Goal: Information Seeking & Learning: Learn about a topic

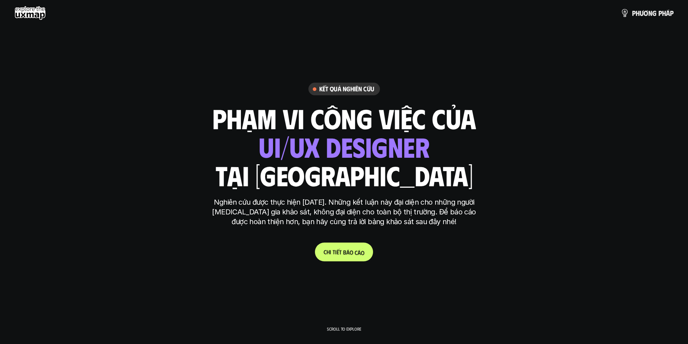
click at [356, 251] on p "C h i t i ế t b á o c á o" at bounding box center [343, 251] width 41 height 7
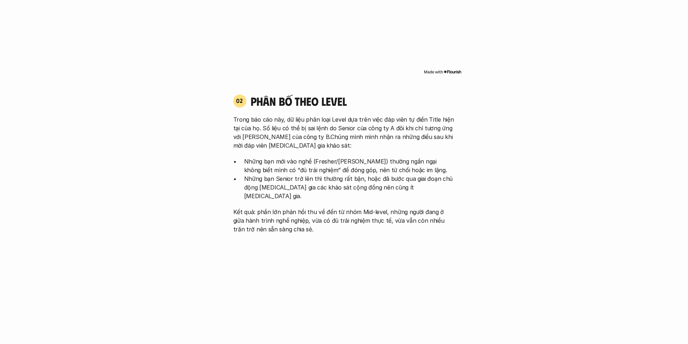
scroll to position [713, 0]
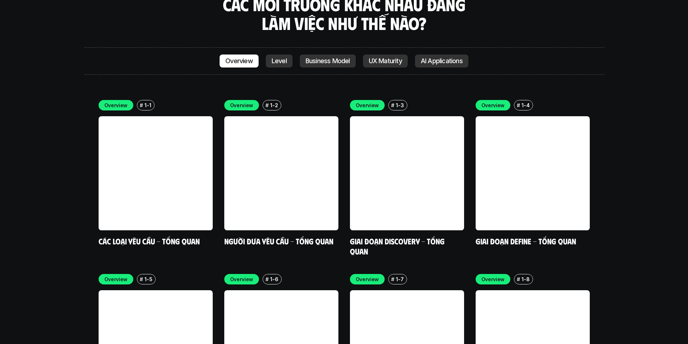
scroll to position [2157, 0]
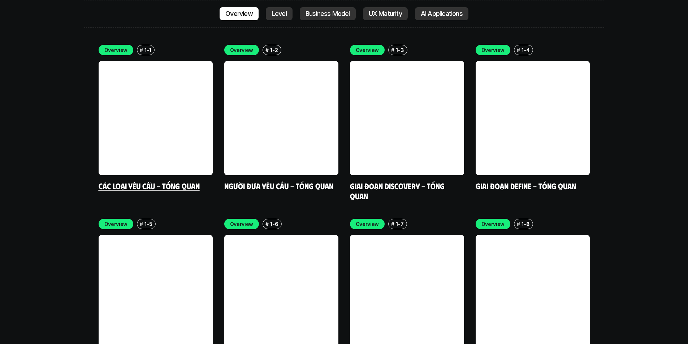
click at [187, 100] on link at bounding box center [156, 118] width 114 height 114
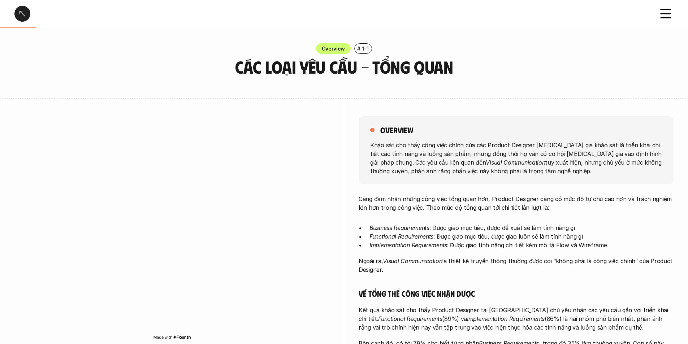
click at [25, 15] on div at bounding box center [22, 14] width 16 height 16
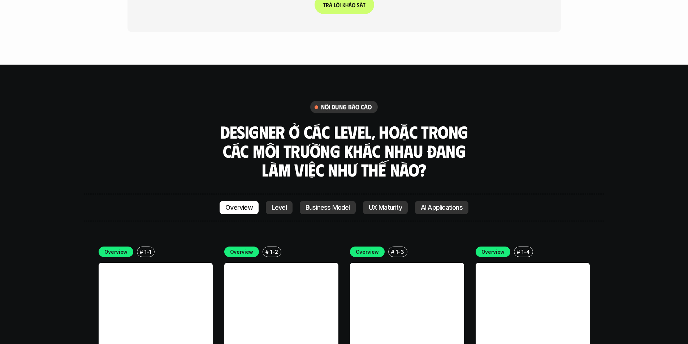
scroll to position [1902, 0]
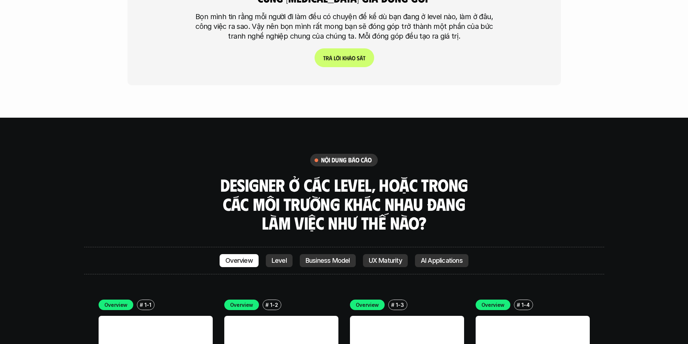
click at [276, 257] on p "Level" at bounding box center [279, 260] width 15 height 7
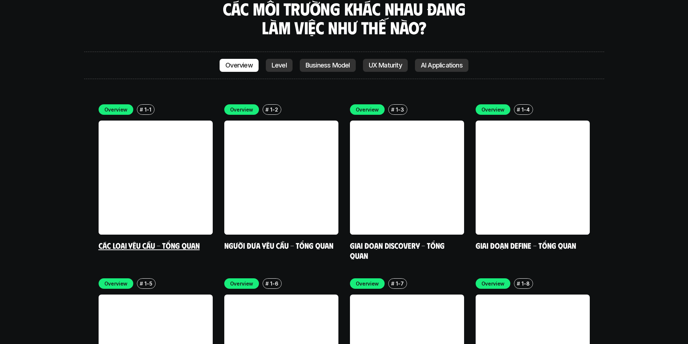
scroll to position [2113, 0]
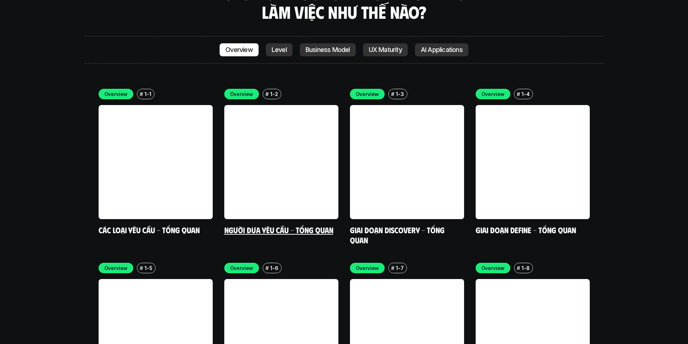
click at [277, 160] on link at bounding box center [281, 162] width 114 height 114
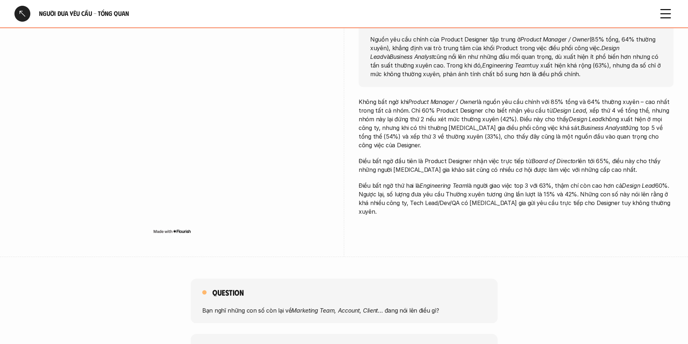
scroll to position [108, 0]
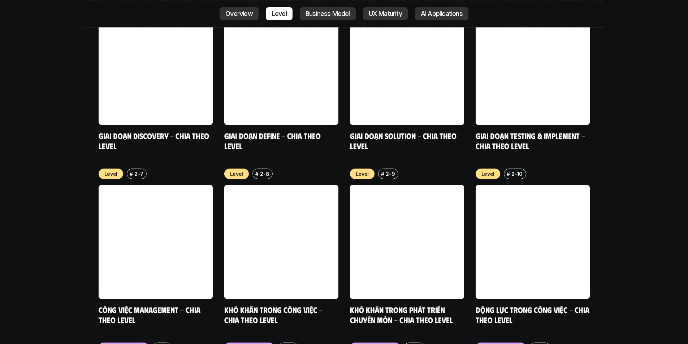
scroll to position [2799, 0]
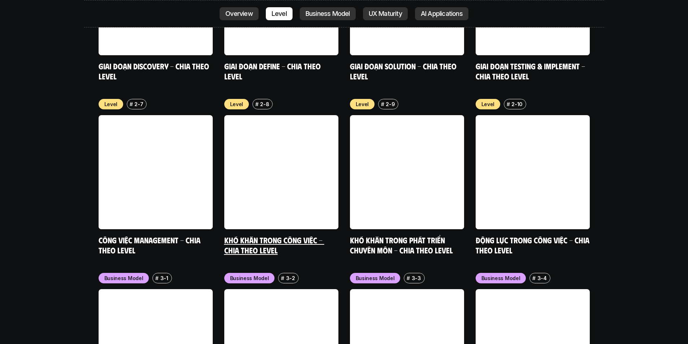
click at [273, 164] on link at bounding box center [281, 172] width 114 height 114
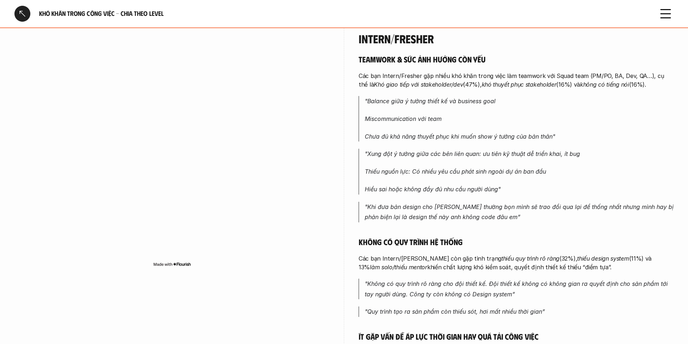
scroll to position [433, 0]
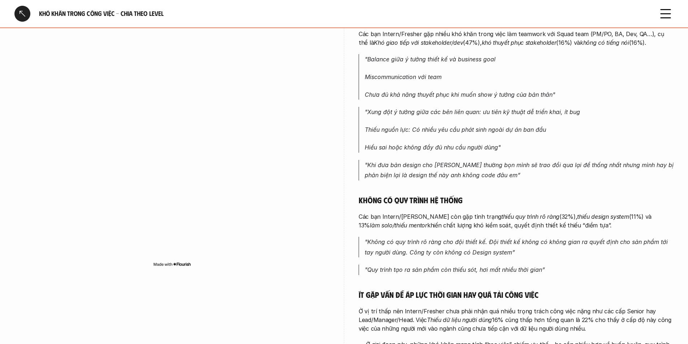
click at [20, 18] on div at bounding box center [22, 14] width 16 height 16
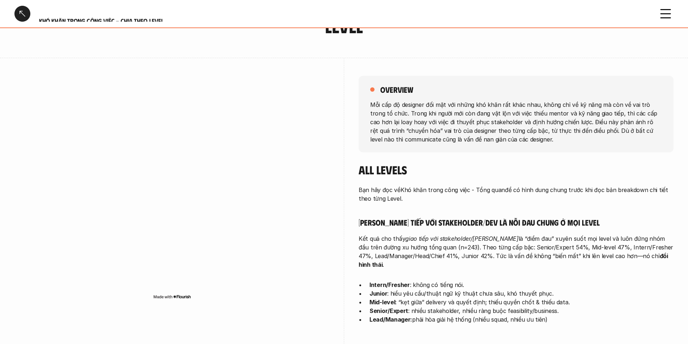
scroll to position [108, 0]
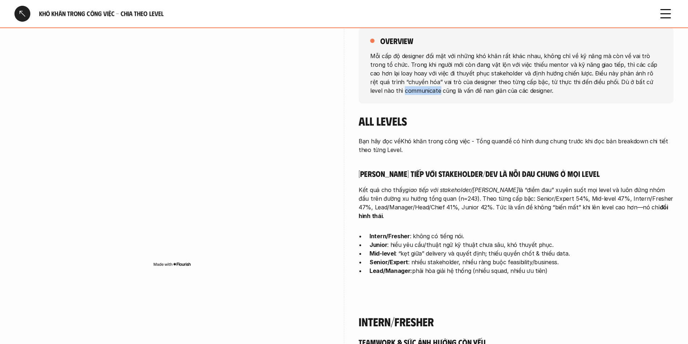
drag, startPoint x: 407, startPoint y: 94, endPoint x: 357, endPoint y: 94, distance: 49.1
click at [357, 94] on div "overview Mỗi cấp độ designer đối mặt với những khó khăn rất khác nhau, không ch…" at bounding box center [343, 153] width 659 height 288
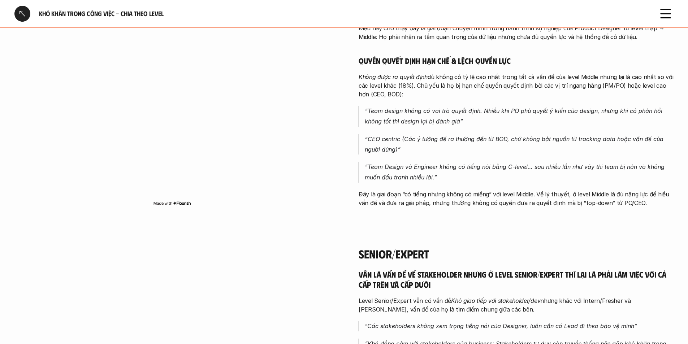
scroll to position [1480, 0]
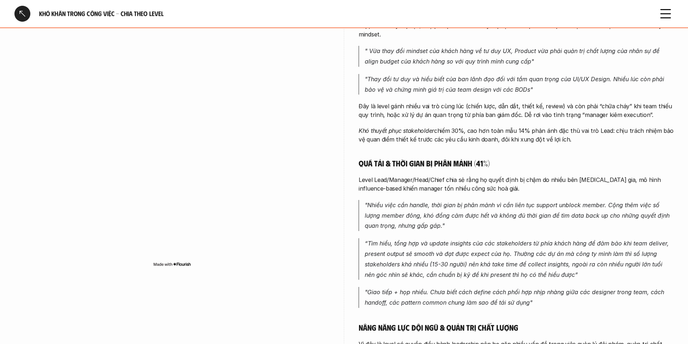
click at [18, 15] on div at bounding box center [22, 14] width 16 height 16
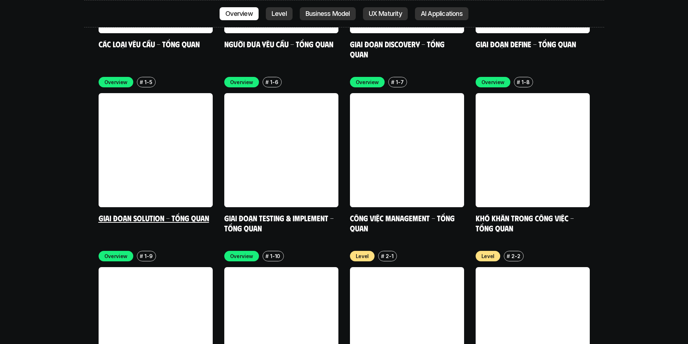
scroll to position [2371, 0]
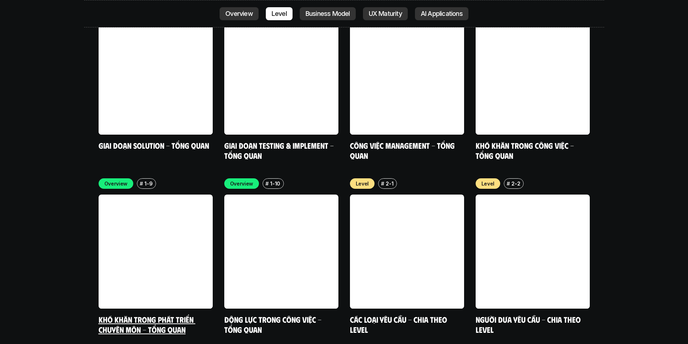
drag, startPoint x: 118, startPoint y: 281, endPoint x: 118, endPoint y: 270, distance: 10.8
click at [118, 314] on link "Khó khăn trong phát triển chuyên môn - Tổng quan" at bounding box center [147, 324] width 97 height 20
